Goal: Navigation & Orientation: Find specific page/section

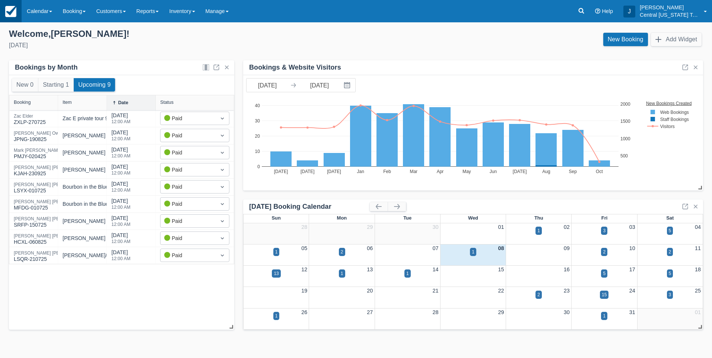
click at [14, 9] on img at bounding box center [10, 11] width 11 height 11
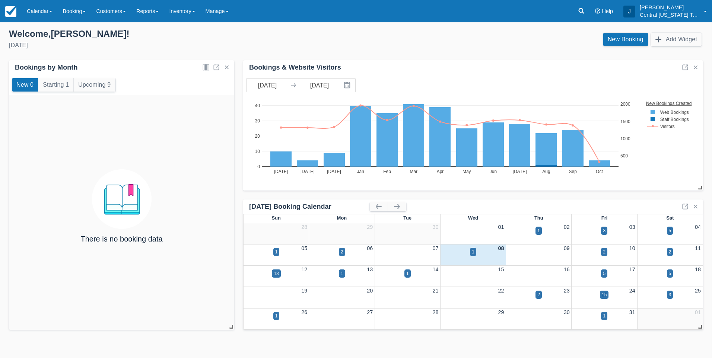
click at [337, 39] on div "Welcome , [PERSON_NAME] !" at bounding box center [179, 33] width 341 height 11
